Goal: Transaction & Acquisition: Purchase product/service

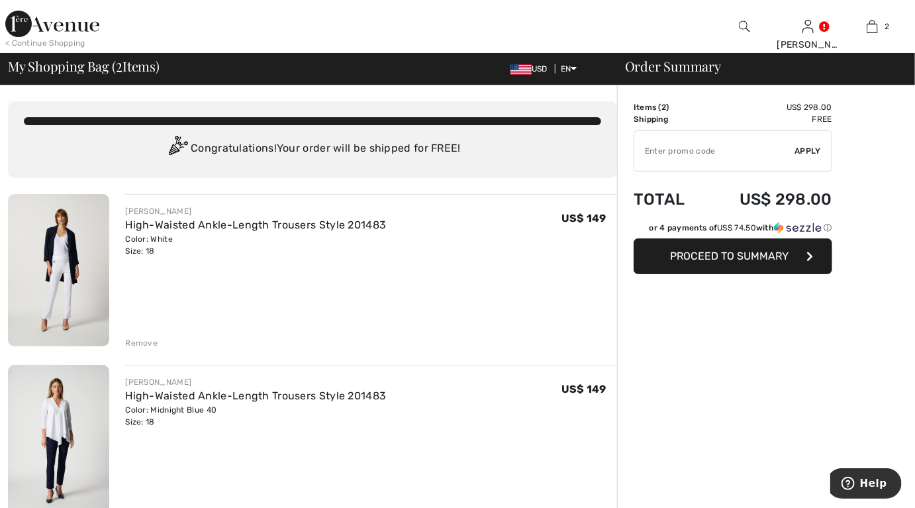
click at [762, 261] on button "Proceed to Summary" at bounding box center [732, 256] width 199 height 36
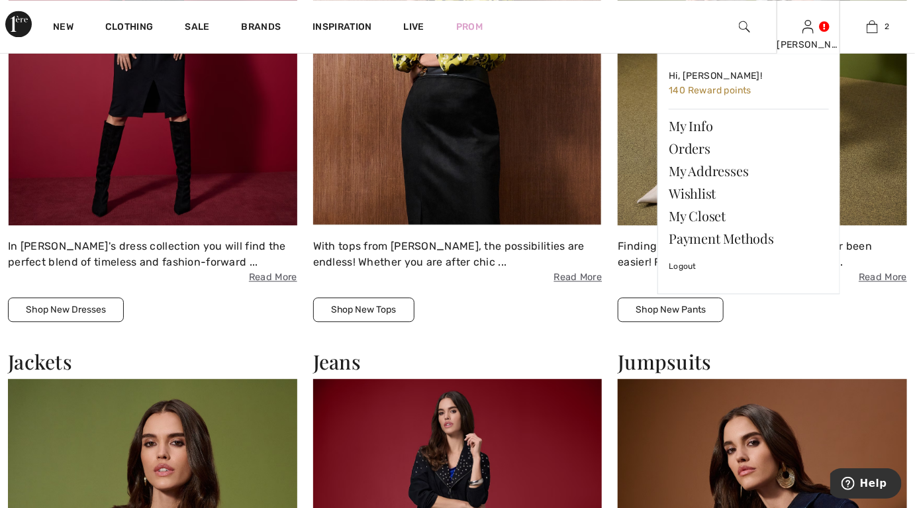
scroll to position [1323, 0]
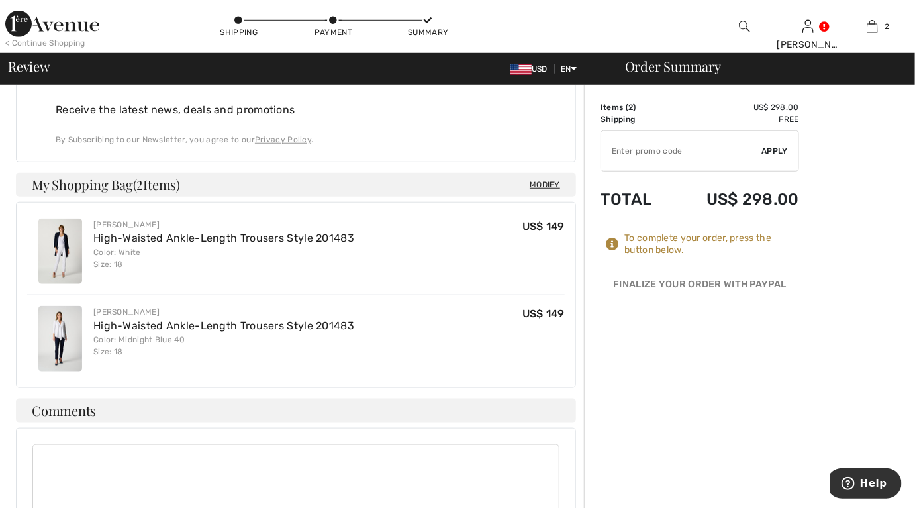
scroll to position [463, 0]
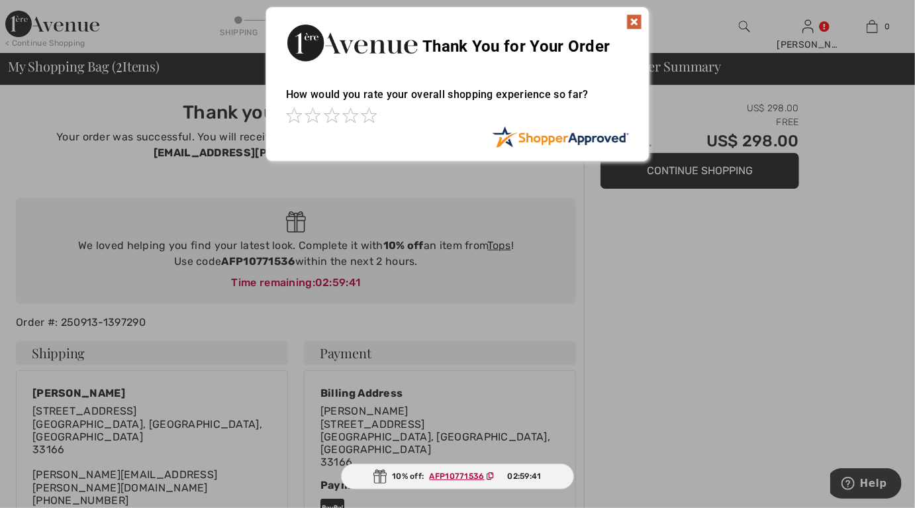
click at [634, 18] on img at bounding box center [634, 22] width 16 height 16
